Goal: Complete application form: Complete application form

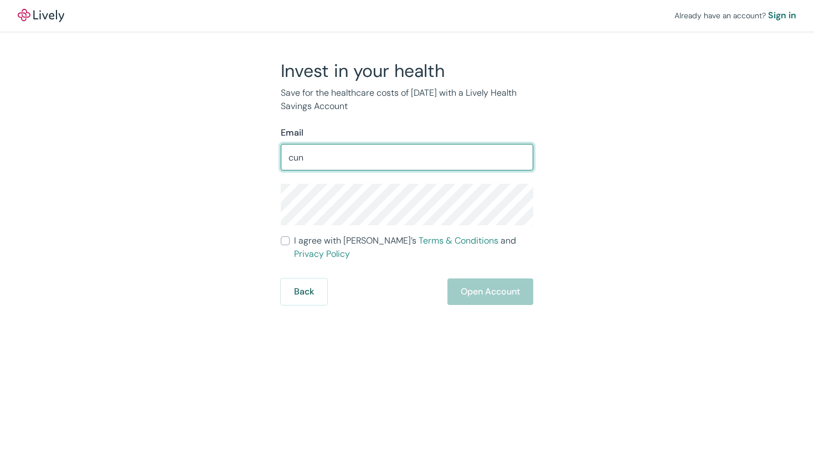
type input "[EMAIL_ADDRESS][DOMAIN_NAME]"
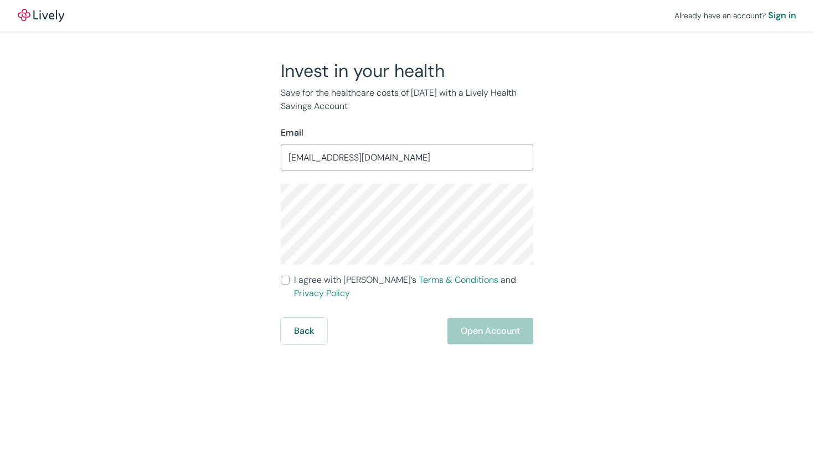
click at [301, 280] on span "I agree with Lively’s Terms & Conditions and Privacy Policy" at bounding box center [413, 287] width 239 height 27
click at [290, 280] on input "I agree with Lively’s Terms & Conditions and Privacy Policy" at bounding box center [285, 280] width 9 height 9
checkbox input "true"
click at [502, 339] on div "Already have an account? Sign in Invest in your health Save for the healthcare …" at bounding box center [407, 230] width 814 height 460
click at [502, 333] on div "Already have an account? Sign in Invest in your health Save for the healthcare …" at bounding box center [407, 230] width 814 height 460
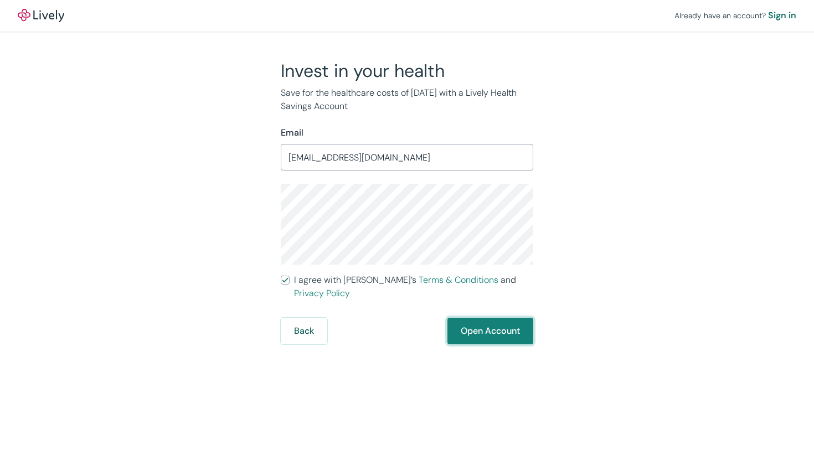
click at [498, 322] on button "Open Account" at bounding box center [490, 331] width 86 height 27
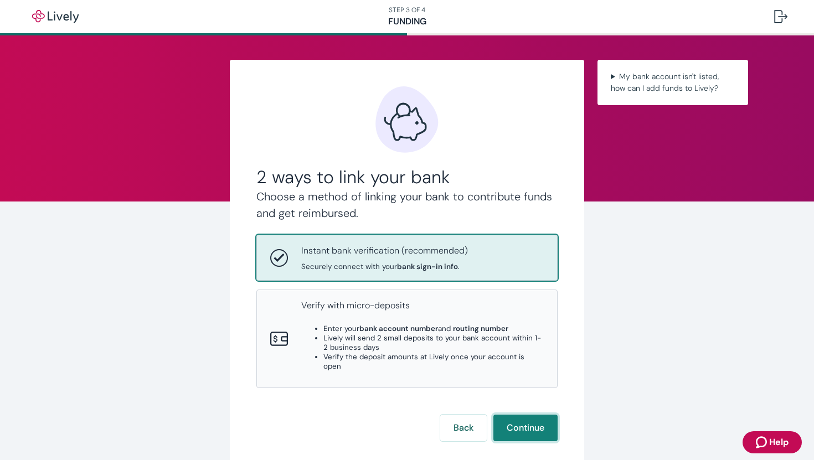
click at [507, 415] on button "Continue" at bounding box center [525, 428] width 64 height 27
click at [523, 424] on button "Continue" at bounding box center [525, 428] width 64 height 27
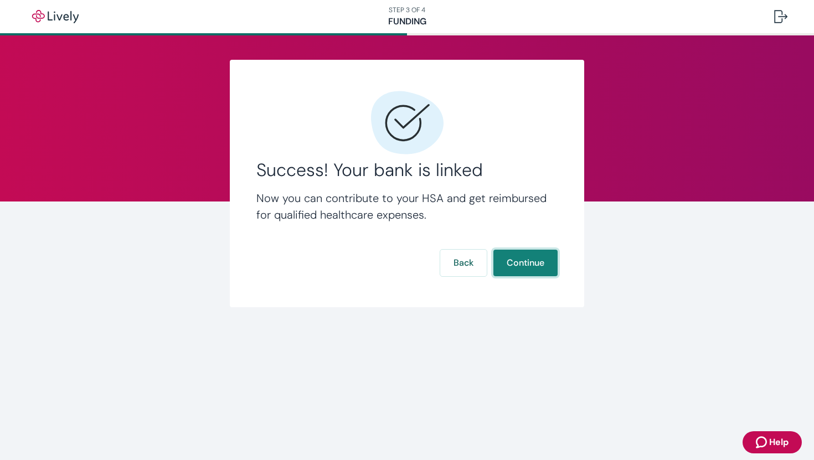
click at [513, 261] on button "Continue" at bounding box center [525, 263] width 64 height 27
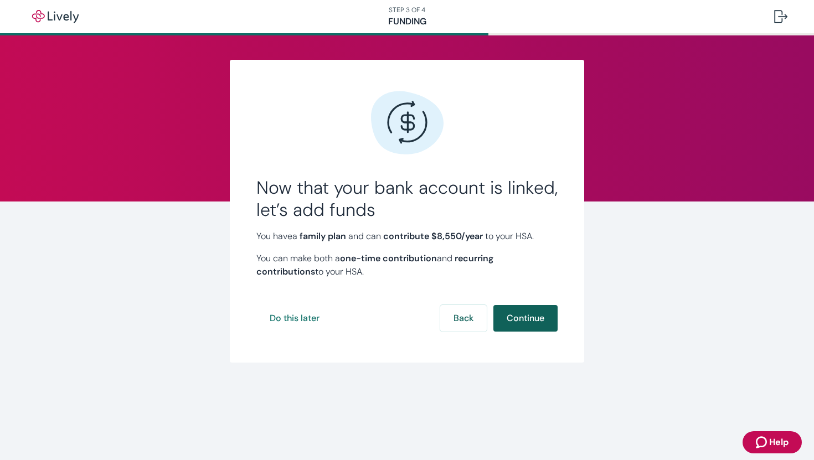
click at [519, 319] on button "Continue" at bounding box center [525, 318] width 64 height 27
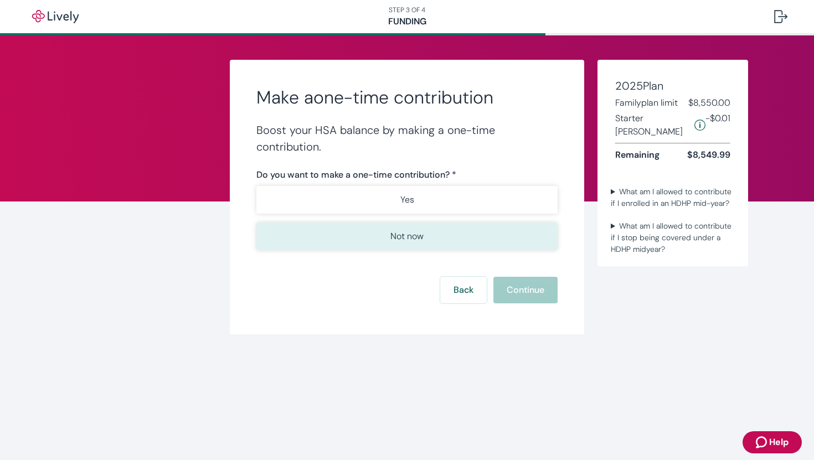
click at [438, 237] on button "Not now" at bounding box center [406, 237] width 301 height 28
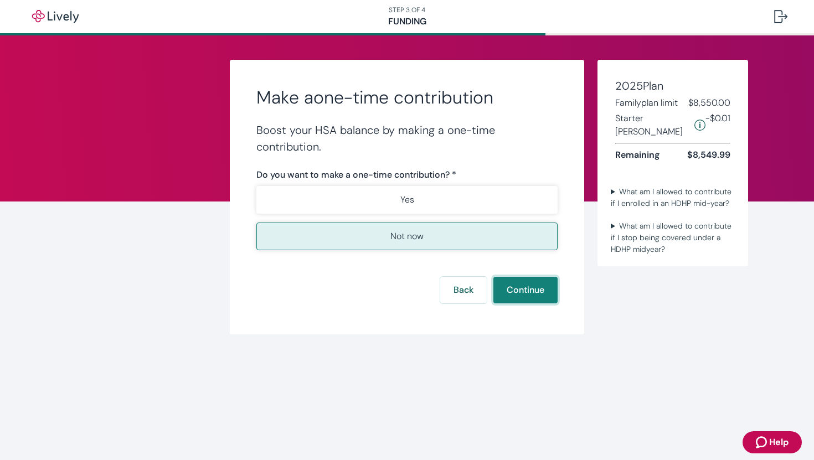
click at [526, 285] on button "Continue" at bounding box center [525, 290] width 64 height 27
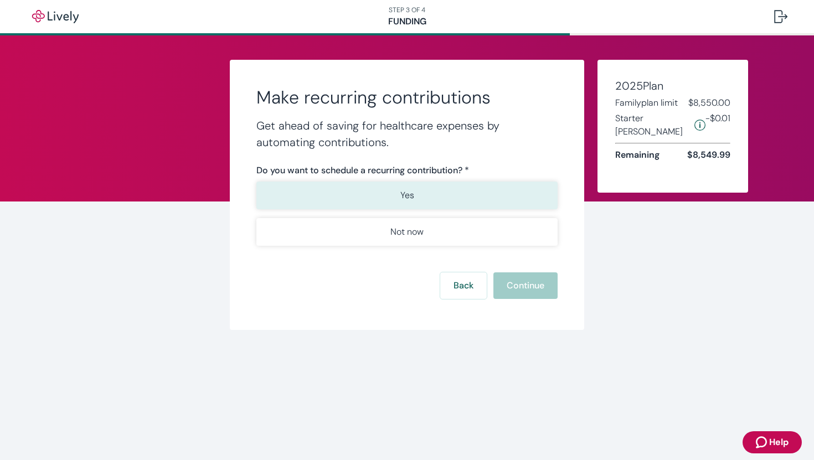
click at [446, 193] on button "Yes" at bounding box center [406, 196] width 301 height 28
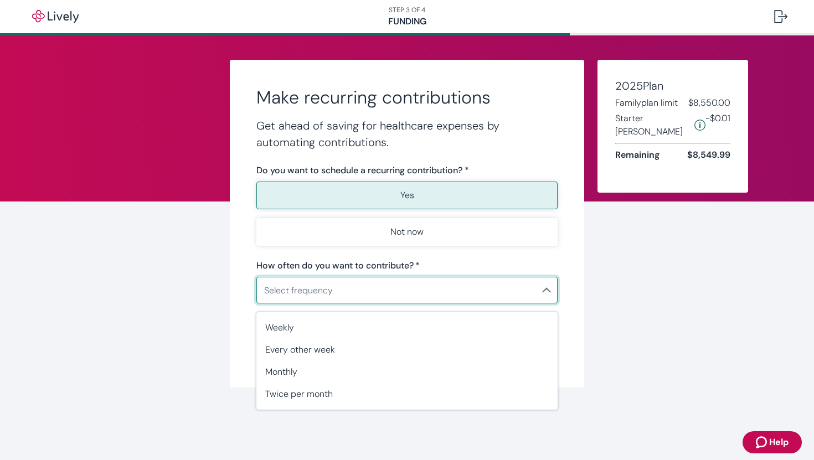
click at [463, 286] on body "Help STEP 3 OF 4 Funding Make recurring contributions Get ahead of saving for h…" at bounding box center [407, 230] width 814 height 460
click at [389, 365] on li "Monthly" at bounding box center [406, 372] width 301 height 22
type input "Monthly"
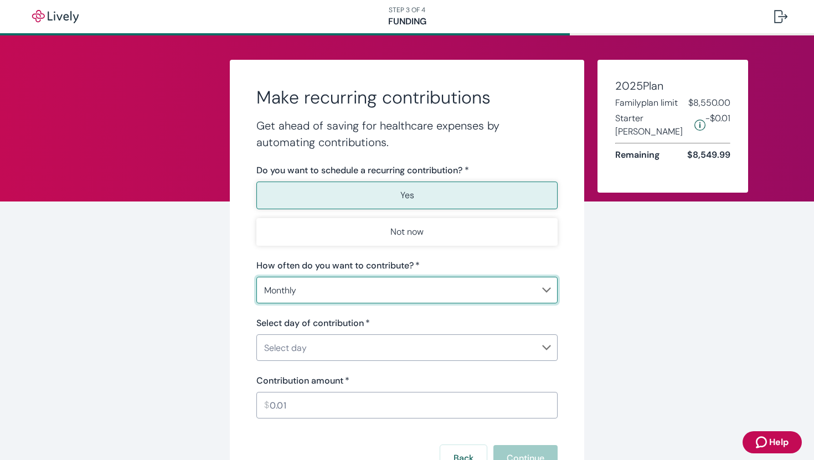
click at [367, 346] on body "Help STEP 3 OF 4 Funding Make recurring contributions Get ahead of saving for h…" at bounding box center [407, 230] width 814 height 460
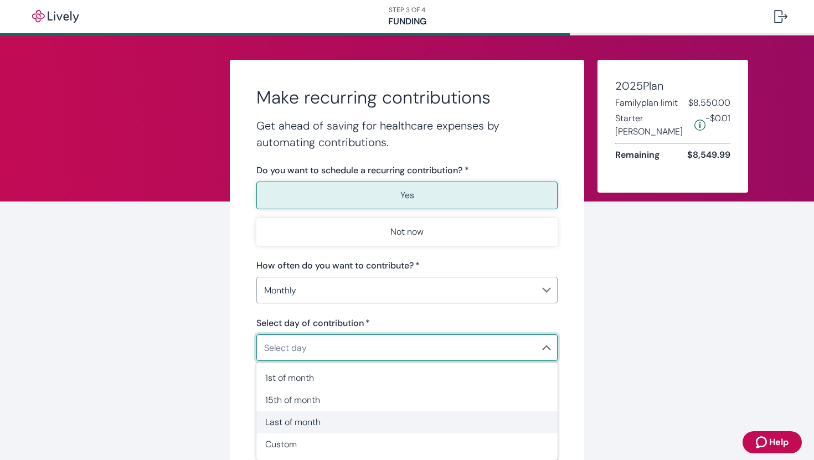
click at [336, 418] on span "Last of month" at bounding box center [407, 422] width 284 height 13
type input "MonthlyLast"
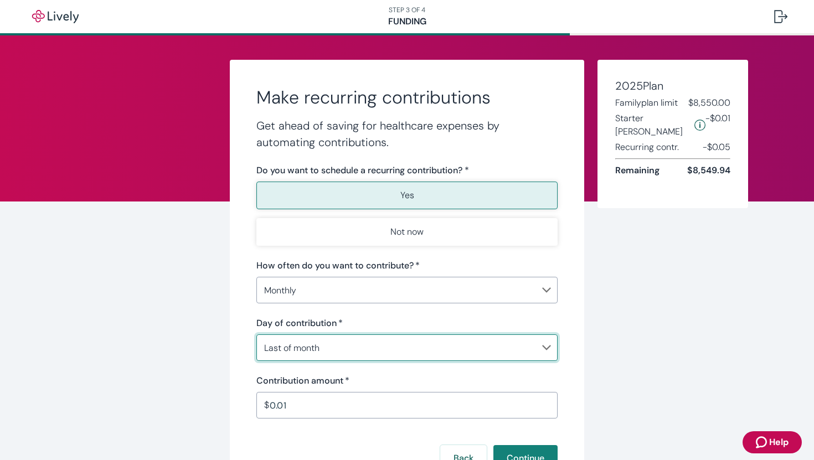
click at [308, 401] on input "0.01" at bounding box center [414, 405] width 288 height 22
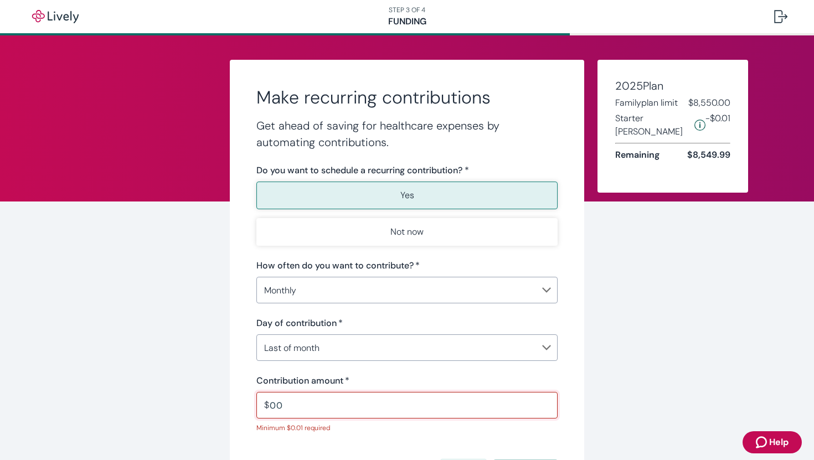
type input "0"
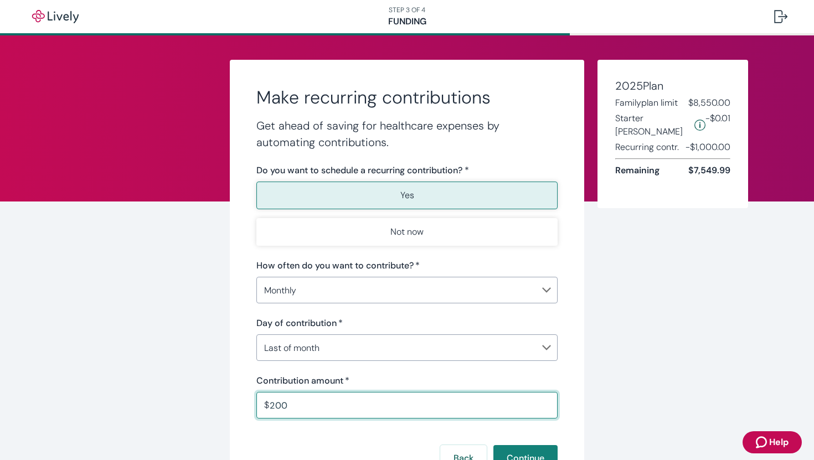
type input "200.00"
click at [315, 343] on body "Help STEP 3 OF 4 Funding Make recurring contributions Get ahead of saving for h…" at bounding box center [407, 230] width 814 height 460
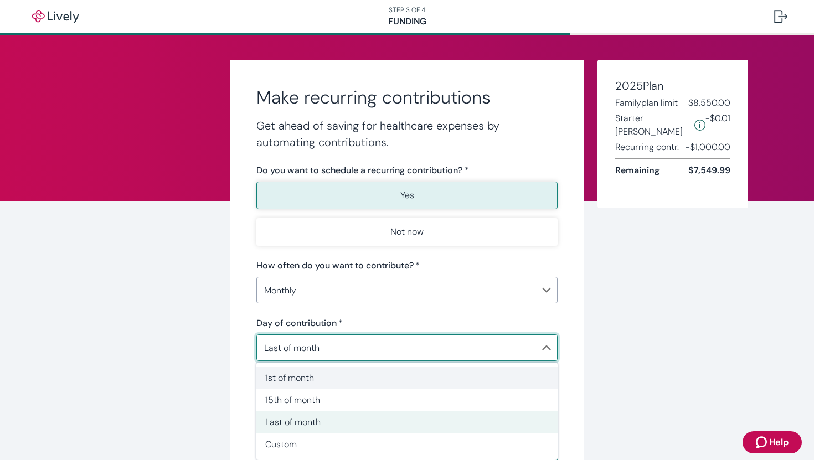
click at [318, 378] on span "1st of month" at bounding box center [407, 378] width 284 height 13
type input "Monthly1st"
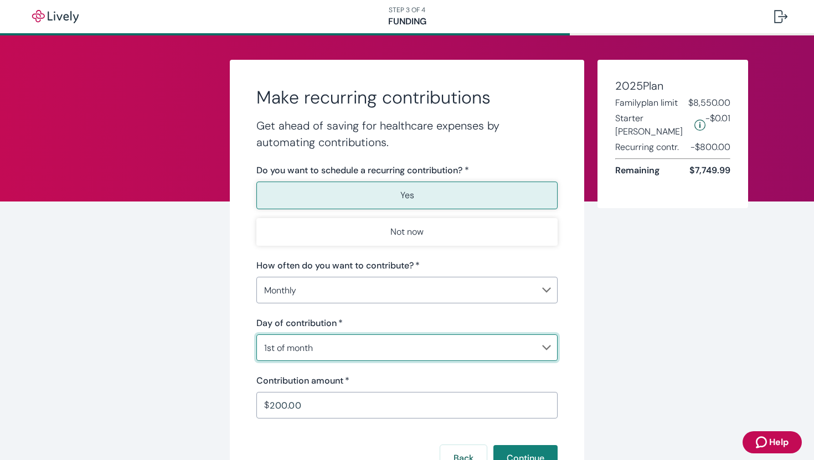
click at [295, 400] on input "200.00" at bounding box center [414, 405] width 288 height 22
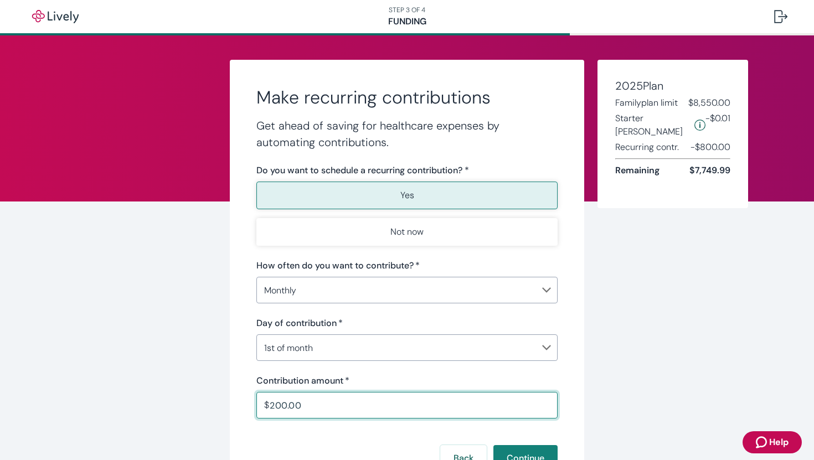
click at [277, 405] on input "200.00" at bounding box center [414, 405] width 288 height 22
click at [225, 377] on div "Make recurring contributions Get ahead of saving for healthcare expenses by aut…" at bounding box center [407, 281] width 532 height 443
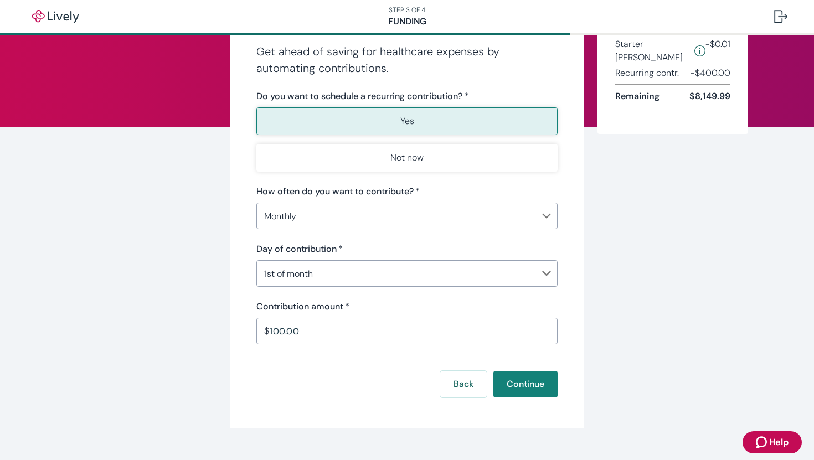
scroll to position [85, 0]
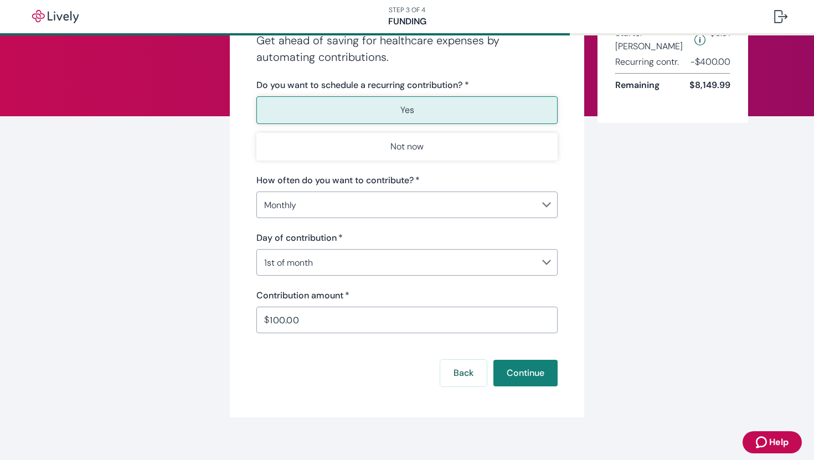
click at [270, 320] on input "100.00" at bounding box center [414, 320] width 288 height 22
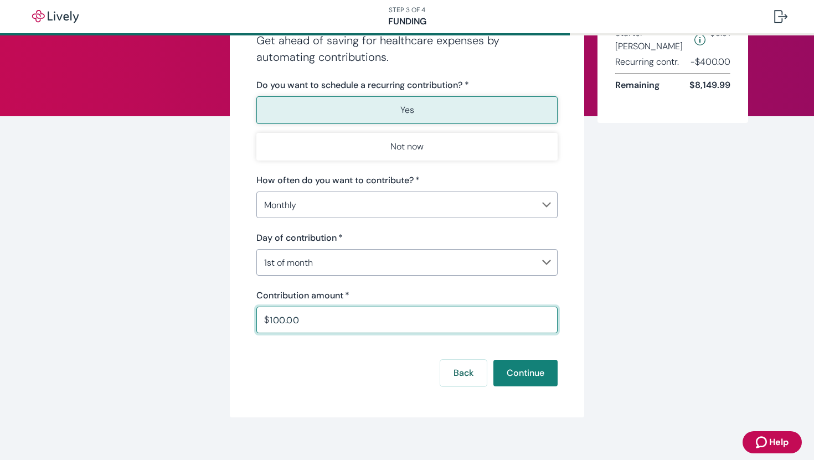
click at [278, 323] on input "100.00" at bounding box center [414, 320] width 288 height 22
type input "125.00"
click at [308, 338] on form "Do you want to schedule a recurring contribution? * Yes Not now How often do yo…" at bounding box center [406, 233] width 301 height 308
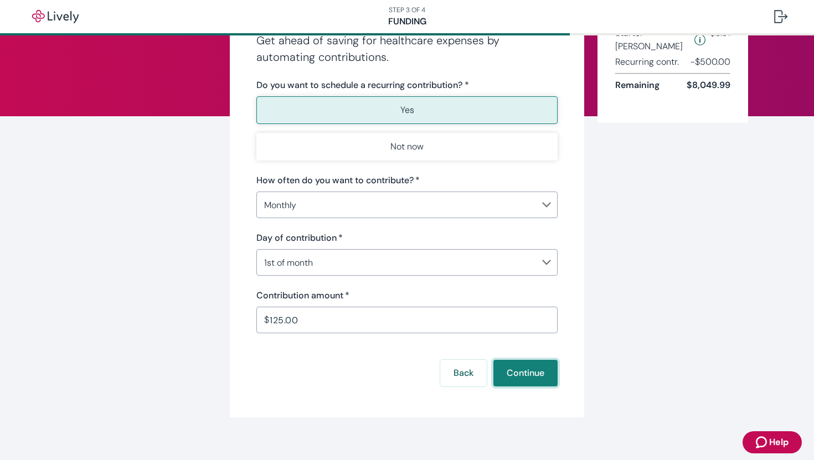
click at [541, 379] on button "Continue" at bounding box center [525, 373] width 64 height 27
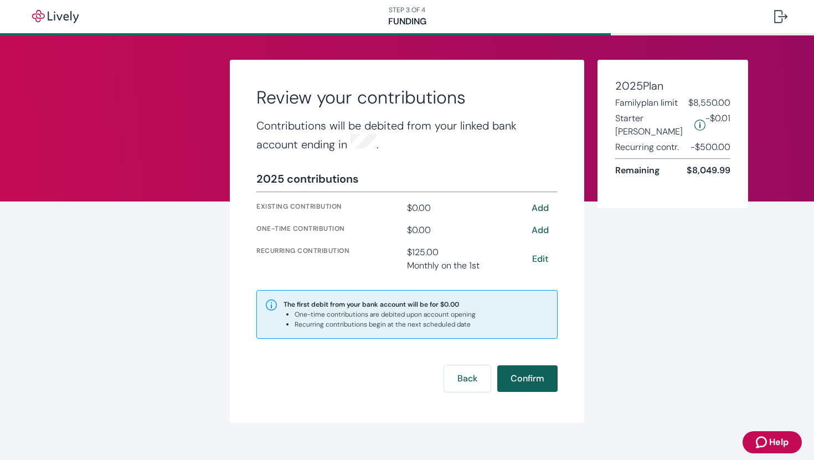
click at [532, 380] on button "Confirm" at bounding box center [527, 379] width 60 height 27
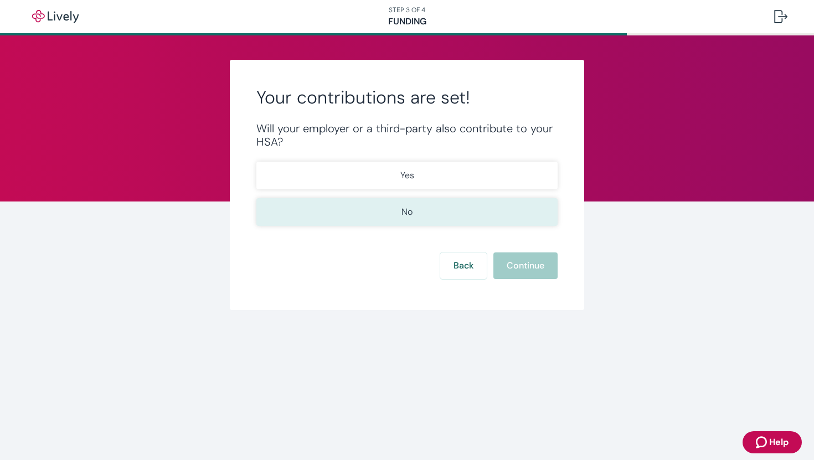
click at [431, 219] on button "No" at bounding box center [406, 212] width 301 height 28
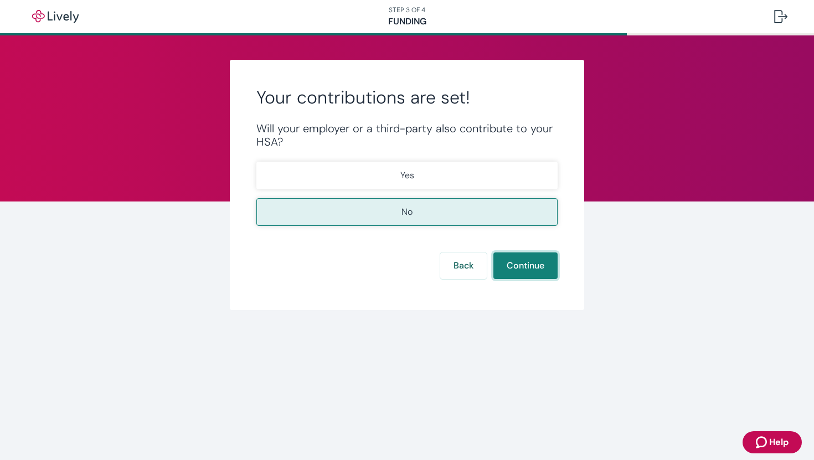
click at [529, 263] on button "Continue" at bounding box center [525, 266] width 64 height 27
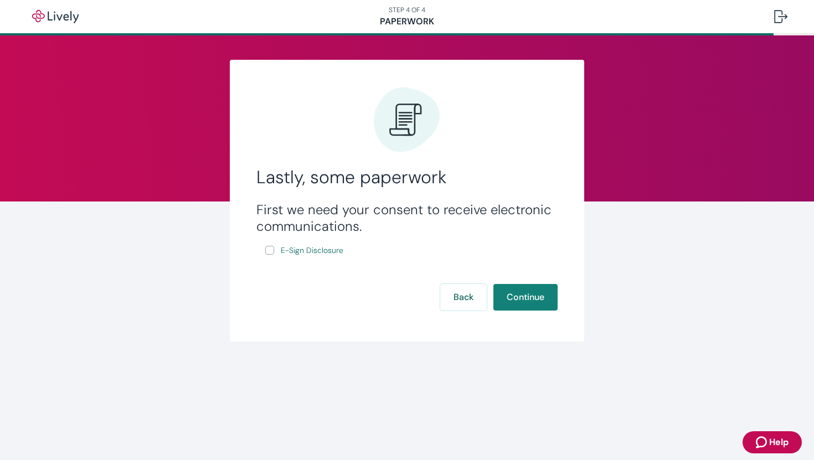
click at [325, 259] on form "First we need your consent to receive electronic communications. E-Sign Disclos…" at bounding box center [406, 256] width 301 height 109
click at [325, 255] on span "E-Sign Disclosure" at bounding box center [312, 251] width 63 height 12
click at [269, 255] on input "E-Sign Disclosure" at bounding box center [269, 250] width 9 height 9
checkbox input "true"
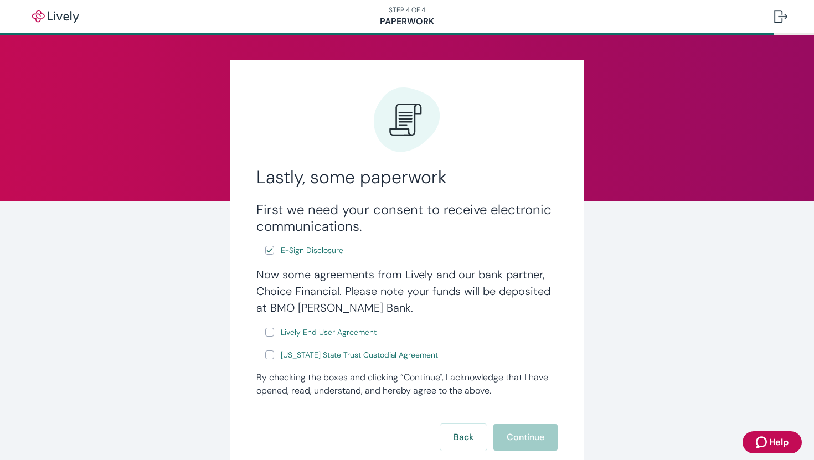
click at [270, 334] on input "Lively End User Agreement" at bounding box center [269, 332] width 9 height 9
checkbox input "true"
click at [271, 359] on input "[US_STATE] State Trust Custodial Agreement" at bounding box center [269, 355] width 9 height 9
checkbox input "true"
click at [514, 437] on button "Continue" at bounding box center [525, 437] width 64 height 27
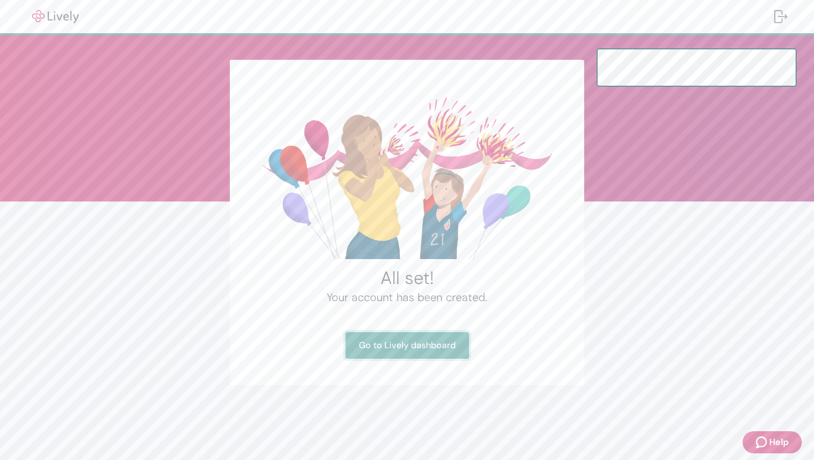
click at [394, 352] on link "Go to Lively dashboard" at bounding box center [407, 345] width 123 height 27
